Goal: Find specific page/section

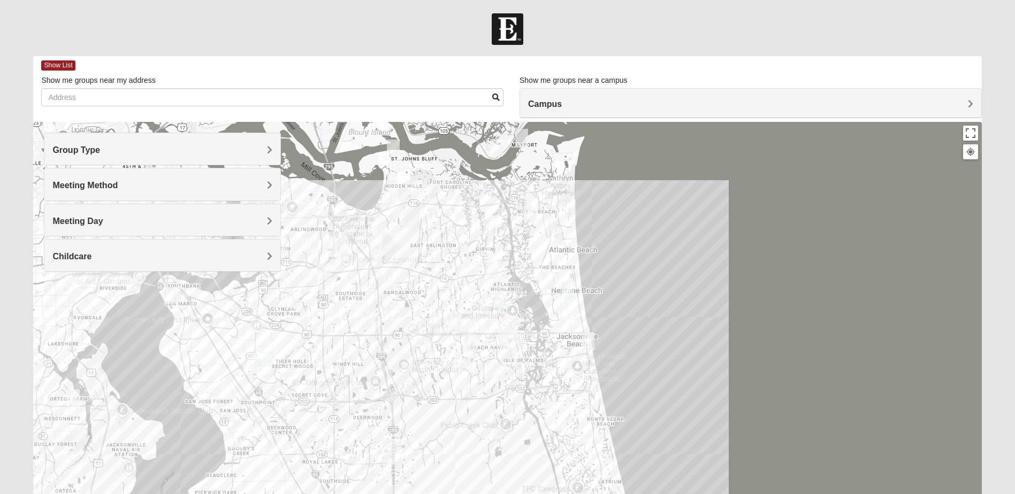
click at [187, 145] on h4 "Group Type" at bounding box center [162, 150] width 220 height 10
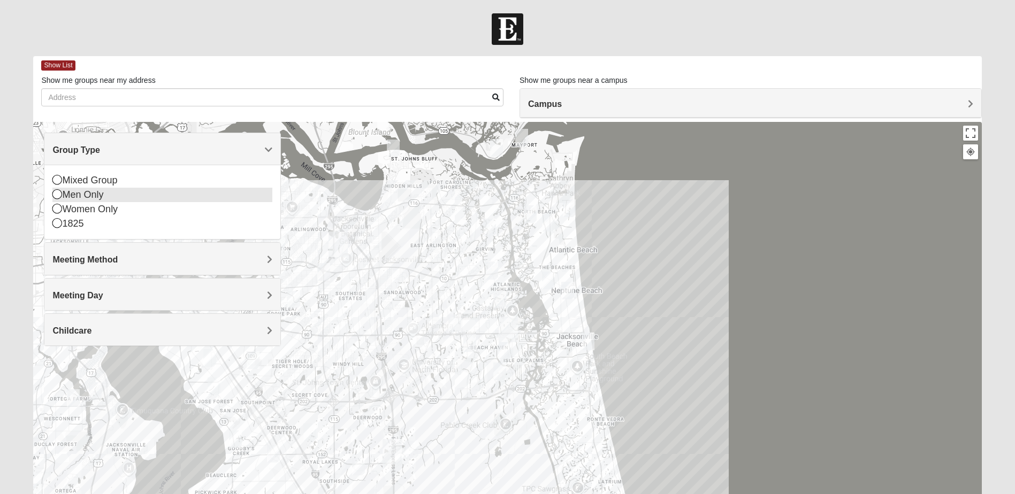
click at [56, 196] on icon at bounding box center [57, 194] width 10 height 10
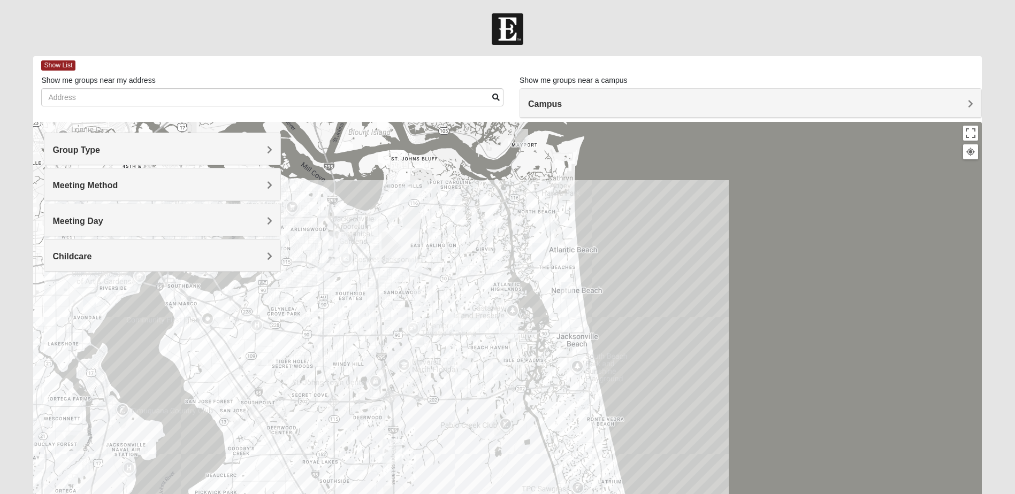
click at [177, 255] on h4 "Childcare" at bounding box center [162, 256] width 220 height 10
click at [147, 286] on div "Yes" at bounding box center [162, 287] width 220 height 14
click at [153, 248] on div "Childcare" at bounding box center [162, 256] width 236 height 32
click at [64, 302] on div "No" at bounding box center [162, 296] width 220 height 14
click at [115, 219] on h4 "Meeting Day" at bounding box center [162, 221] width 220 height 10
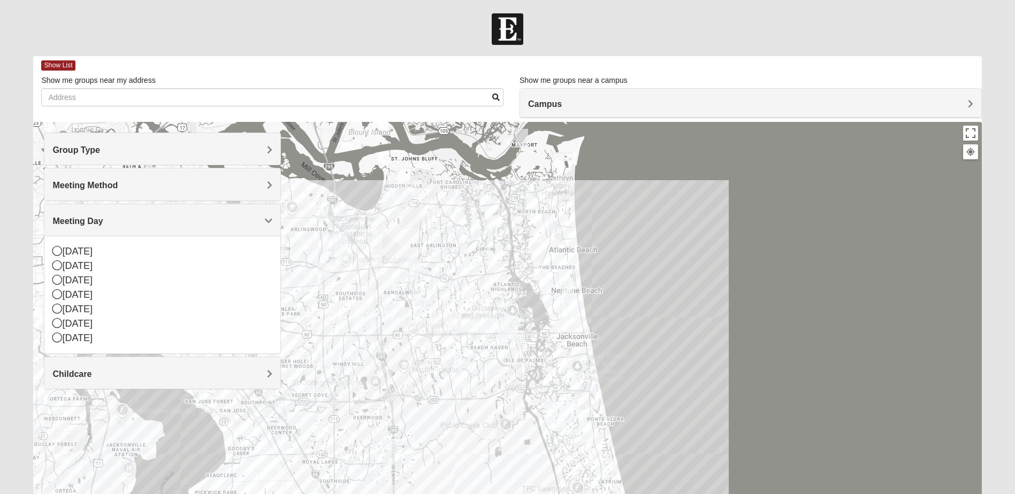
click at [99, 184] on span "Meeting Method" at bounding box center [84, 185] width 65 height 9
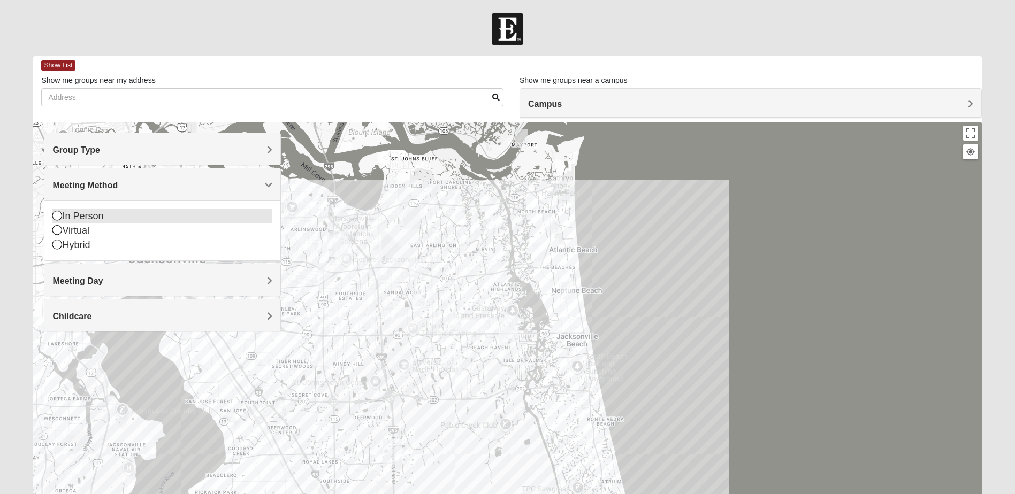
click at [56, 218] on icon at bounding box center [57, 216] width 10 height 10
